Goal: Task Accomplishment & Management: Use online tool/utility

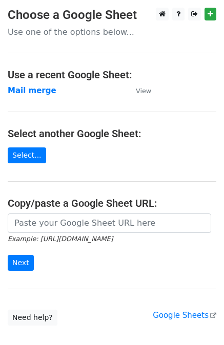
click at [32, 95] on td "Mail merge" at bounding box center [67, 91] width 118 height 12
click at [33, 92] on strong "Mail merge" at bounding box center [32, 90] width 49 height 9
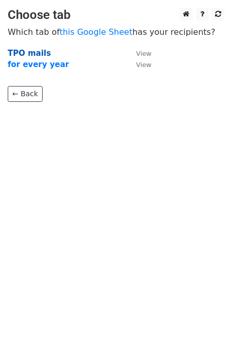
click at [39, 52] on strong "TPO mails" at bounding box center [29, 53] width 43 height 9
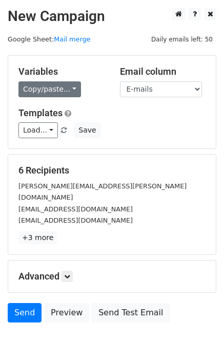
click at [66, 90] on link "Copy/paste..." at bounding box center [49, 90] width 63 height 16
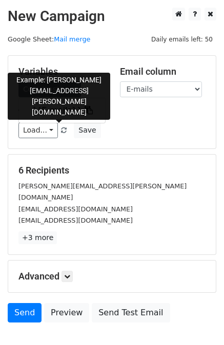
click at [49, 109] on link "{{E-mails}}" at bounding box center [62, 111] width 86 height 16
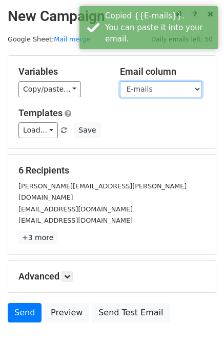
click at [127, 92] on select "E-mails" at bounding box center [161, 90] width 82 height 16
click at [120, 82] on select "E-mails" at bounding box center [161, 90] width 82 height 16
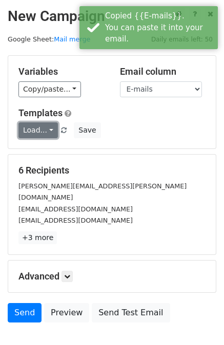
click at [37, 130] on link "Load..." at bounding box center [37, 131] width 39 height 16
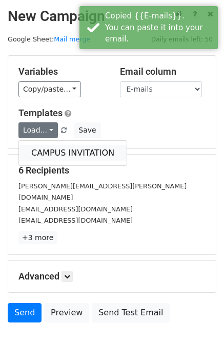
click at [45, 152] on link "CAMPUS INVITATION" at bounding box center [73, 153] width 108 height 16
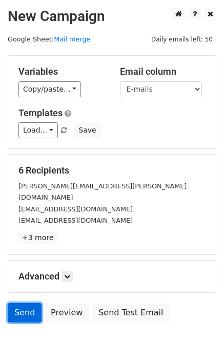
click at [23, 303] on link "Send" at bounding box center [25, 312] width 34 height 19
